Goal: Obtain resource: Download file/media

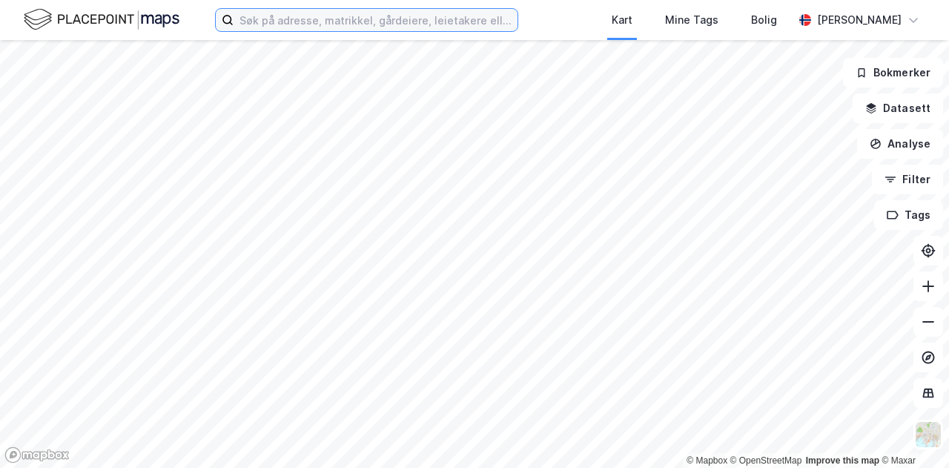
click at [450, 21] on input at bounding box center [375, 20] width 284 height 22
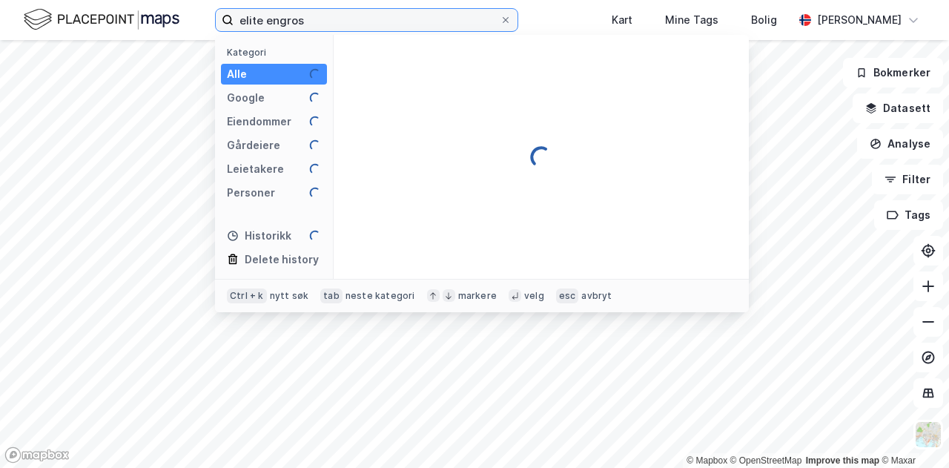
type input "elite engros"
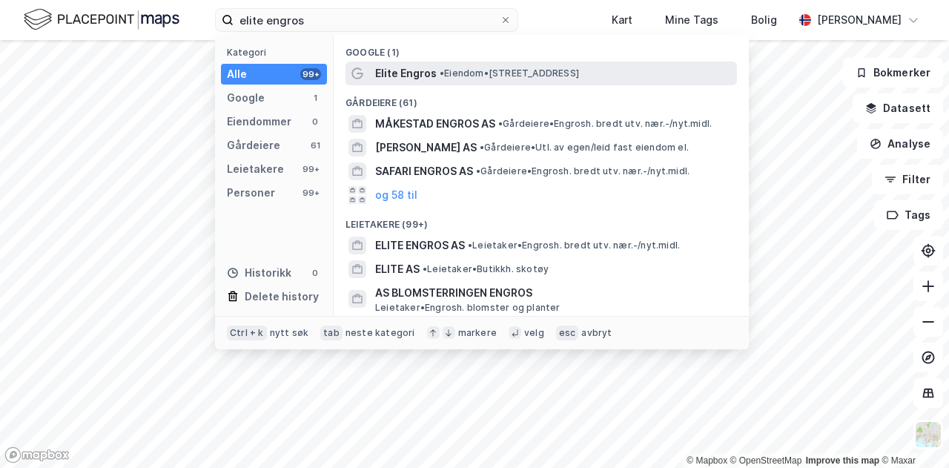
click at [429, 72] on span "Elite Engros" at bounding box center [406, 73] width 62 height 18
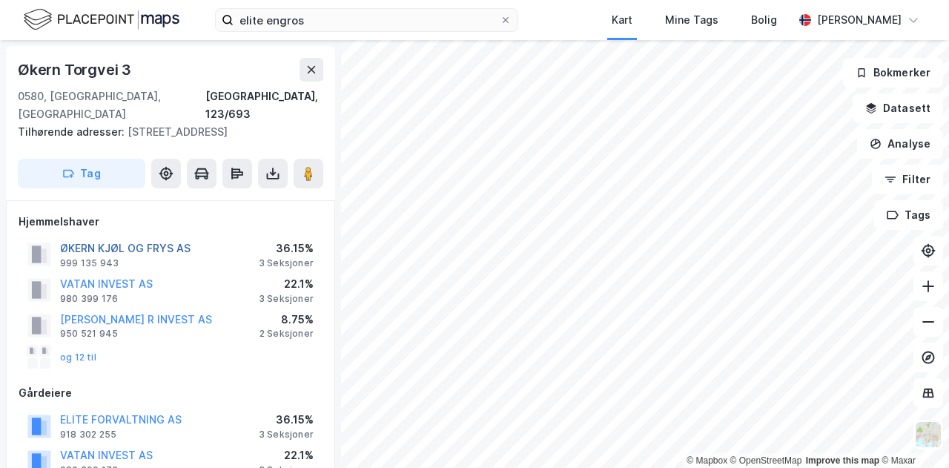
click at [0, 0] on button "ØKERN KJØL OG FRYS AS" at bounding box center [0, 0] width 0 height 0
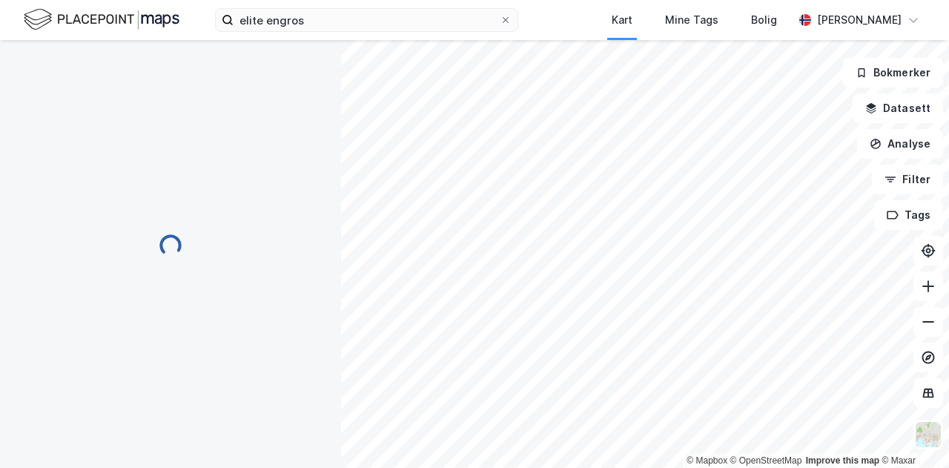
scroll to position [1, 0]
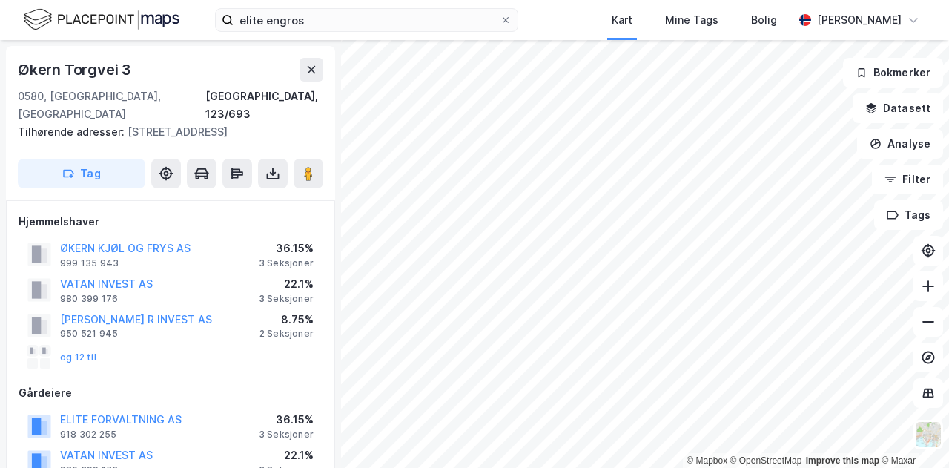
scroll to position [1, 0]
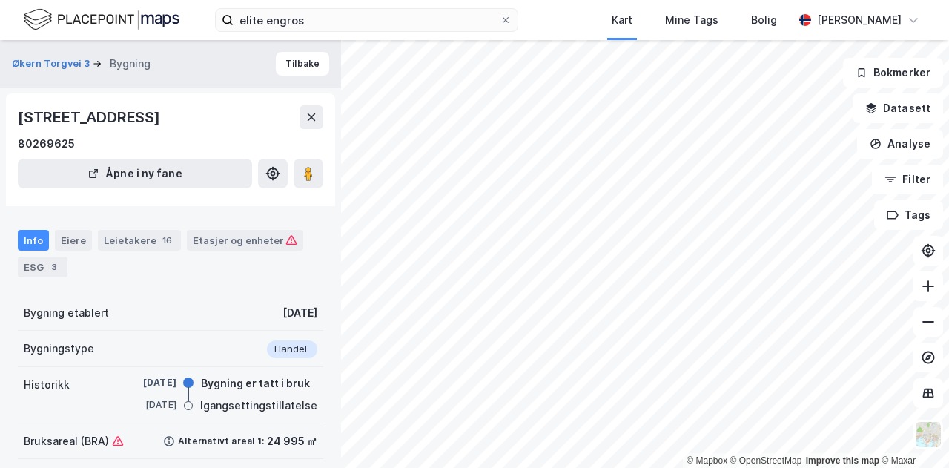
scroll to position [1, 0]
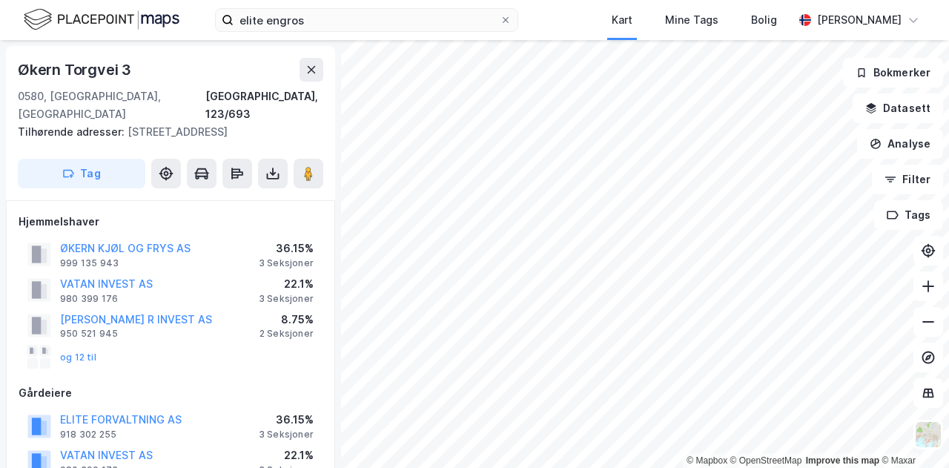
scroll to position [1, 0]
click at [96, 16] on img at bounding box center [102, 20] width 156 height 26
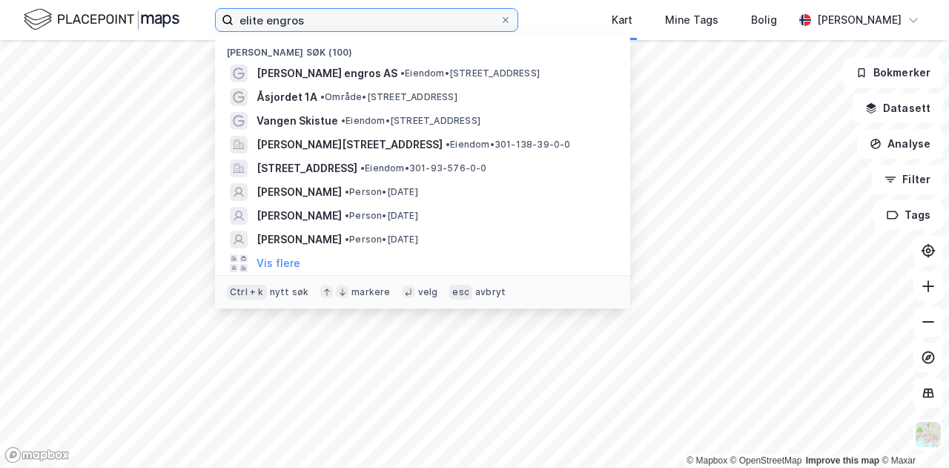
click at [481, 23] on input "elite engros" at bounding box center [366, 20] width 266 height 22
click at [471, 24] on input "elite engros" at bounding box center [366, 20] width 266 height 22
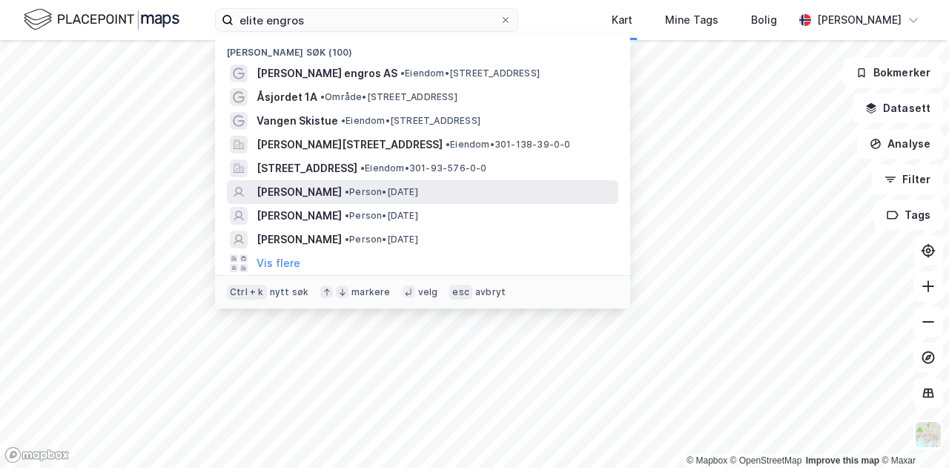
click at [318, 186] on span "[PERSON_NAME]" at bounding box center [298, 192] width 85 height 18
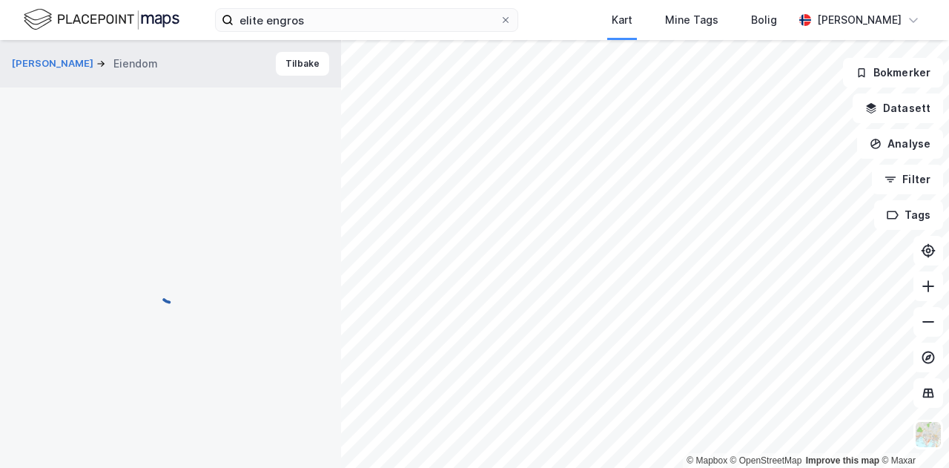
scroll to position [1, 0]
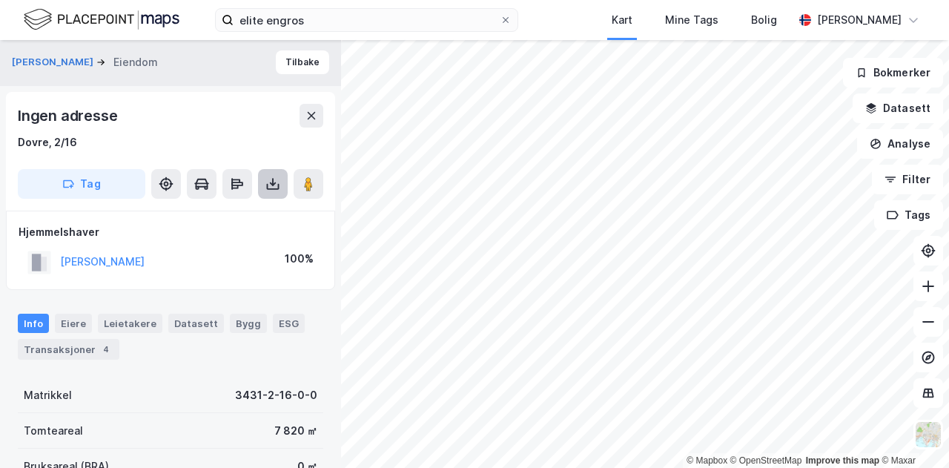
click at [271, 182] on icon at bounding box center [272, 183] width 15 height 15
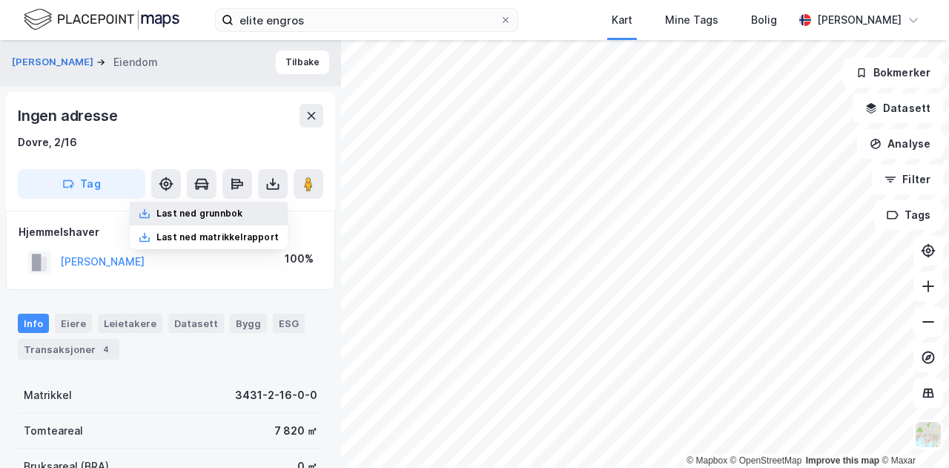
click at [258, 205] on div "Last ned grunnbok" at bounding box center [209, 214] width 158 height 24
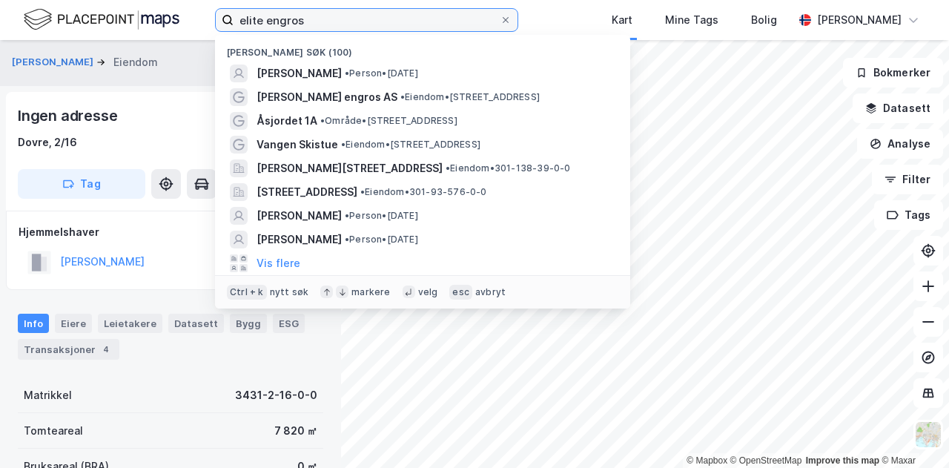
click at [304, 21] on input "elite engros" at bounding box center [366, 20] width 266 height 22
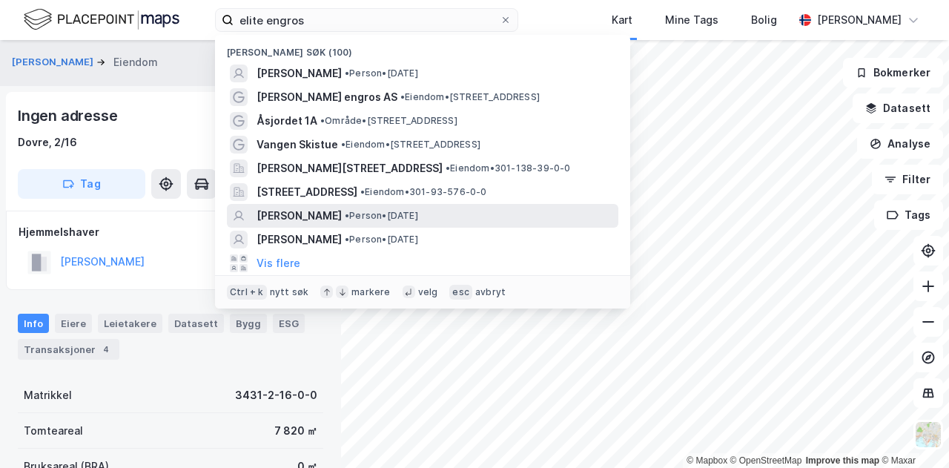
click at [320, 217] on span "[PERSON_NAME]" at bounding box center [298, 216] width 85 height 18
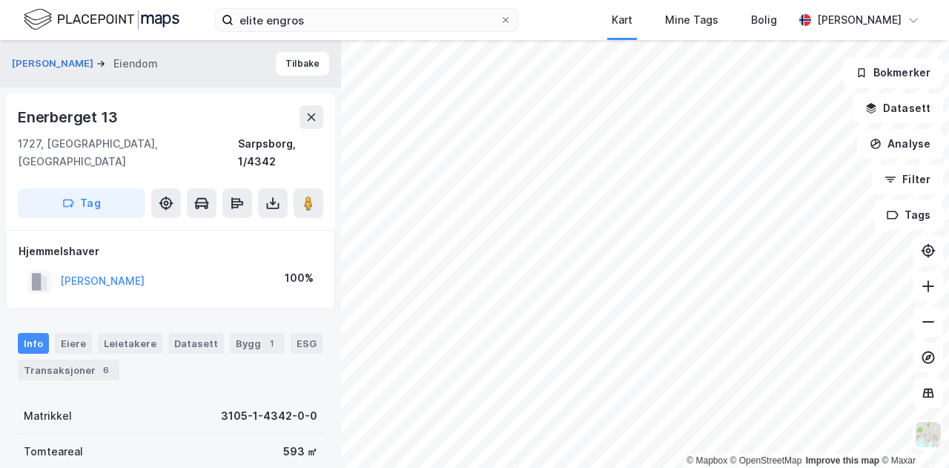
scroll to position [1, 0]
click at [271, 194] on icon at bounding box center [272, 201] width 15 height 15
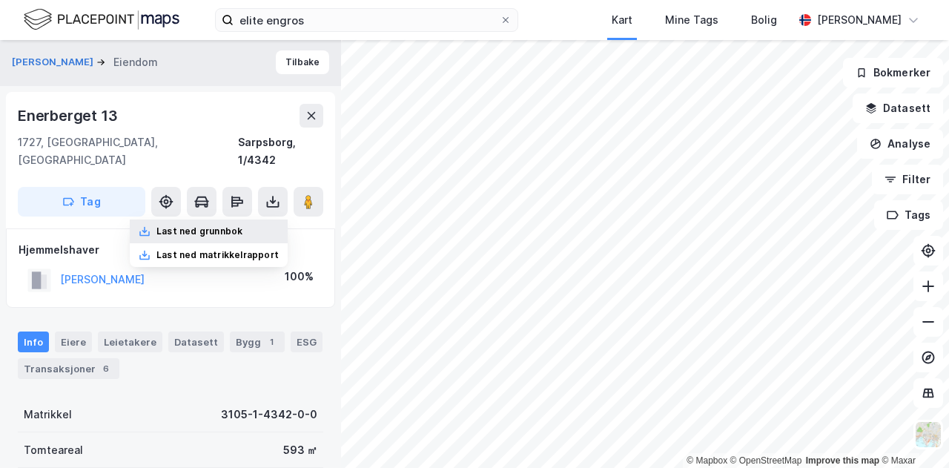
click at [251, 219] on div "Last ned grunnbok" at bounding box center [209, 231] width 158 height 24
